Goal: Entertainment & Leisure: Consume media (video, audio)

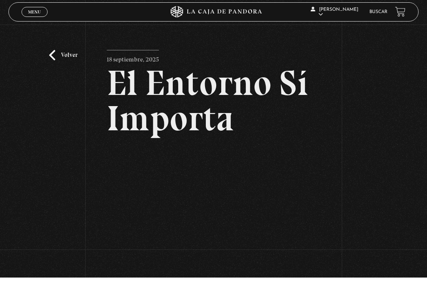
scroll to position [6, 0]
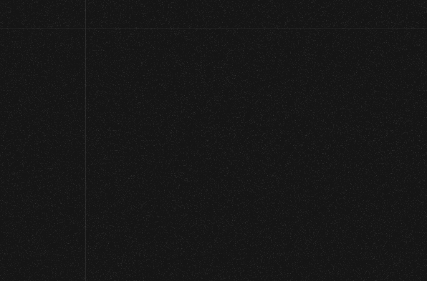
scroll to position [6, 0]
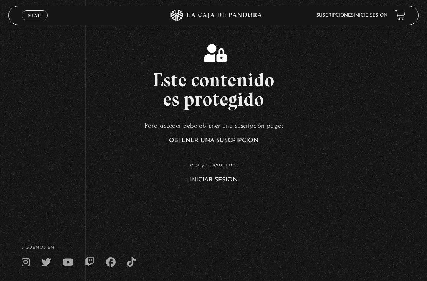
click at [224, 183] on link "Iniciar Sesión" at bounding box center [213, 180] width 48 height 6
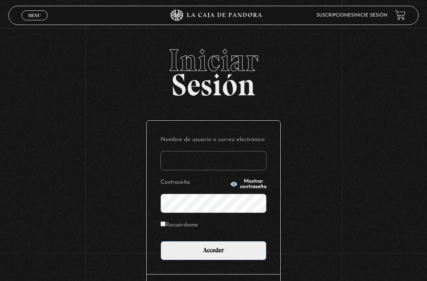
type input "[EMAIL_ADDRESS][DOMAIN_NAME]"
click at [214, 254] on input "Acceder" at bounding box center [214, 250] width 106 height 19
click at [237, 255] on input "Acceder" at bounding box center [214, 250] width 106 height 19
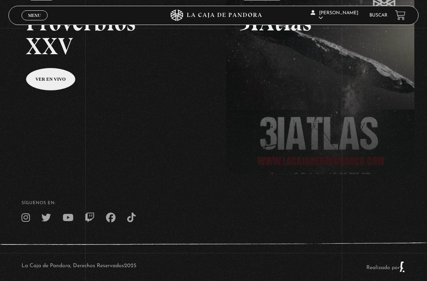
scroll to position [145, 0]
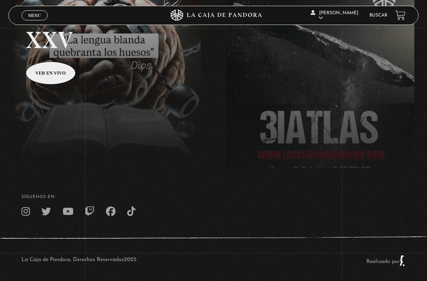
click at [31, 17] on span "Menu" at bounding box center [34, 15] width 13 height 5
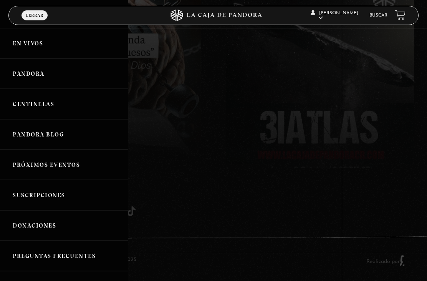
scroll to position [0, 0]
click at [65, 80] on link "Pandora" at bounding box center [64, 73] width 128 height 30
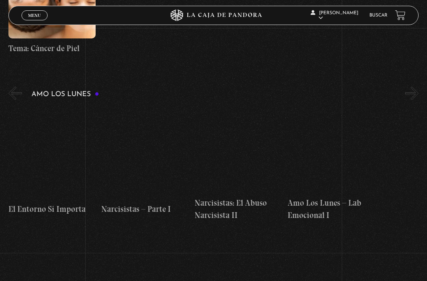
scroll to position [2446, 0]
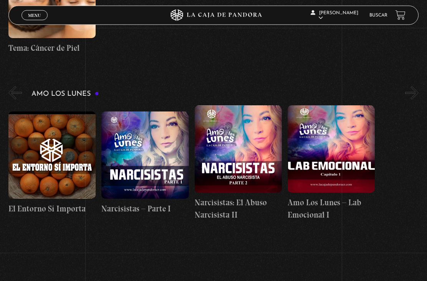
click at [52, 112] on figure at bounding box center [51, 155] width 87 height 87
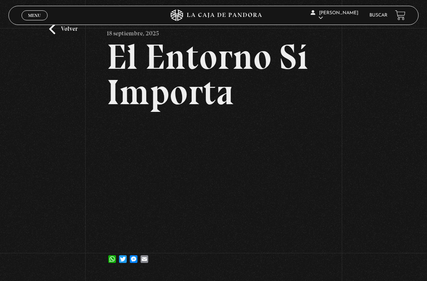
scroll to position [32, 0]
click at [31, 20] on span "Cerrar" at bounding box center [34, 21] width 18 height 5
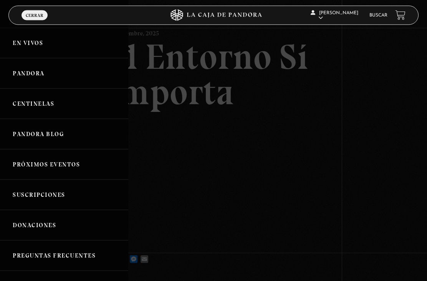
scroll to position [32, 0]
click at [17, 45] on link "En vivos" at bounding box center [64, 43] width 128 height 30
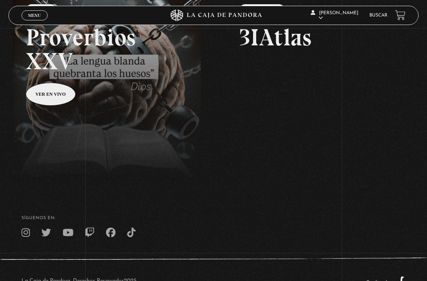
scroll to position [145, 0]
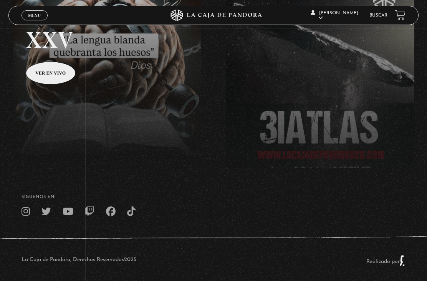
click at [33, 16] on span "Menu" at bounding box center [34, 15] width 13 height 5
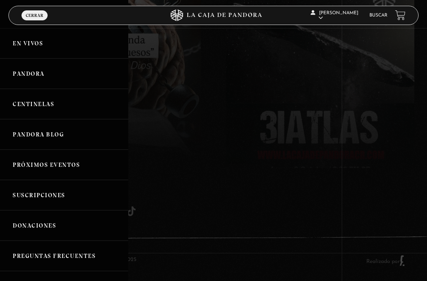
click at [20, 78] on link "Pandora" at bounding box center [64, 73] width 128 height 30
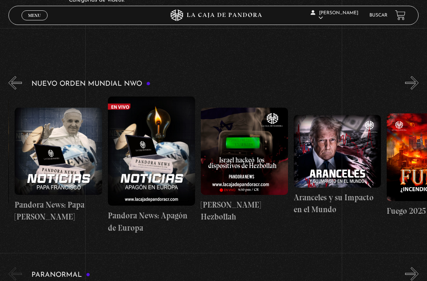
scroll to position [0, 459]
click at [27, 86] on div "Nuevo Orden Mundial NWO 2023" at bounding box center [217, 155] width 419 height 160
click at [19, 81] on button "«" at bounding box center [14, 82] width 13 height 13
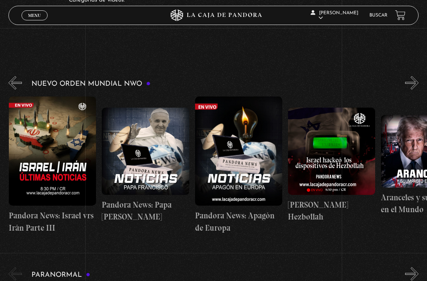
click at [16, 90] on button "«" at bounding box center [14, 82] width 13 height 13
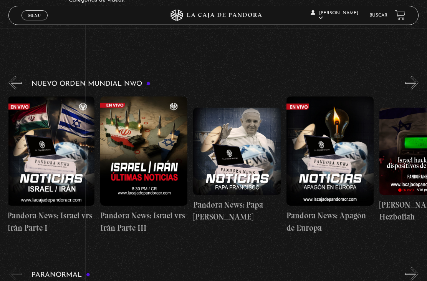
scroll to position [0, 279]
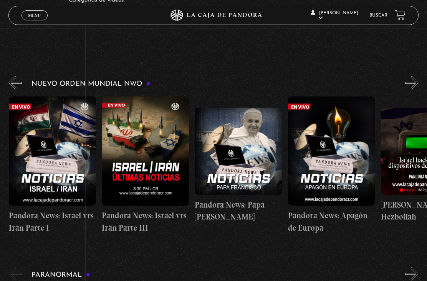
click at [415, 82] on button "»" at bounding box center [411, 82] width 13 height 13
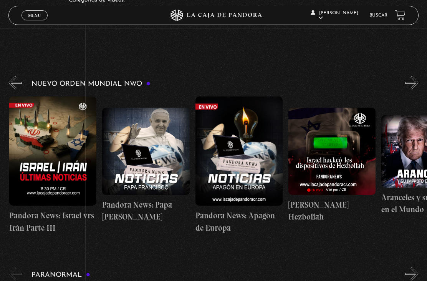
click at [411, 90] on button "»" at bounding box center [411, 82] width 13 height 13
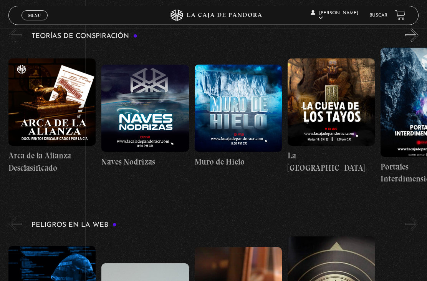
scroll to position [0, 0]
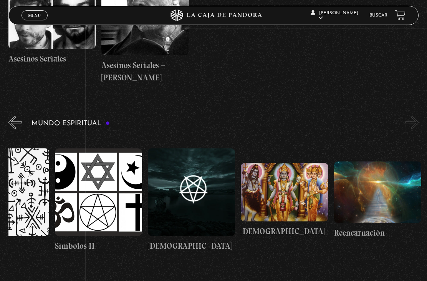
click at [308, 186] on figure at bounding box center [284, 192] width 87 height 58
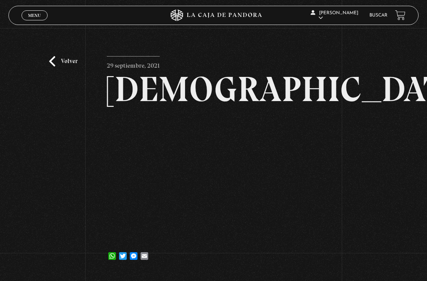
click at [60, 66] on link "Volver" at bounding box center [63, 61] width 28 height 10
